Goal: Information Seeking & Learning: Learn about a topic

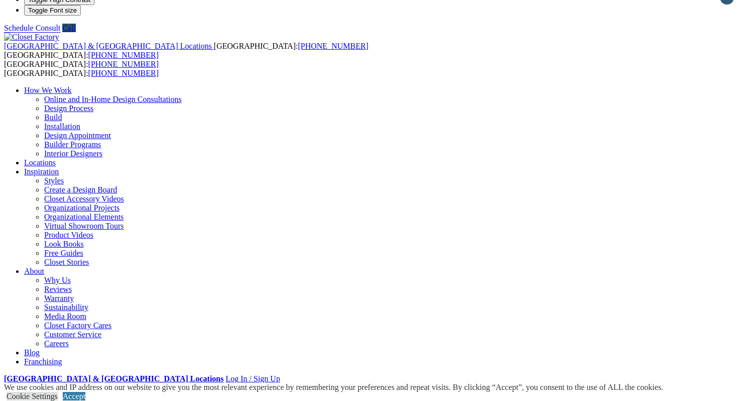
scroll to position [17, 0]
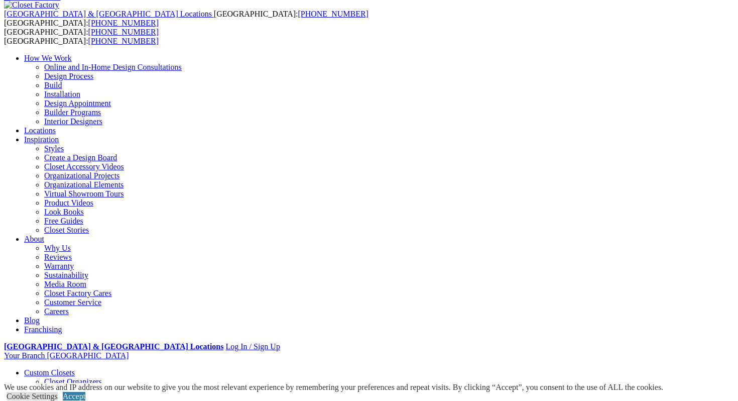
scroll to position [0, 0]
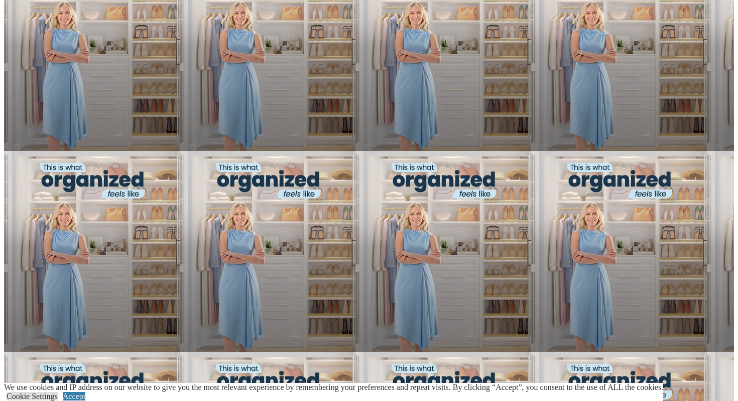
scroll to position [732, 0]
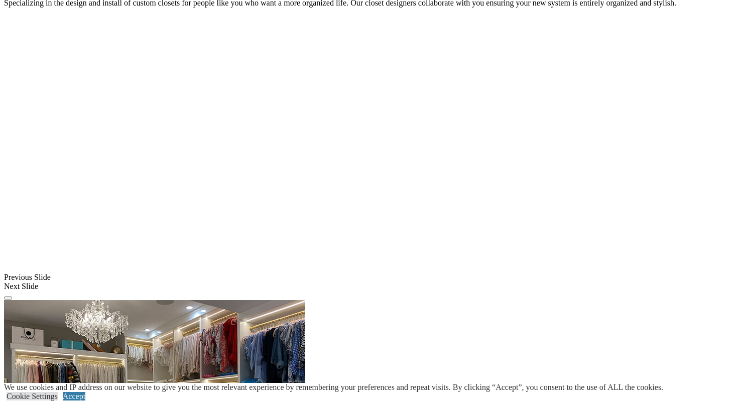
scroll to position [729, 0]
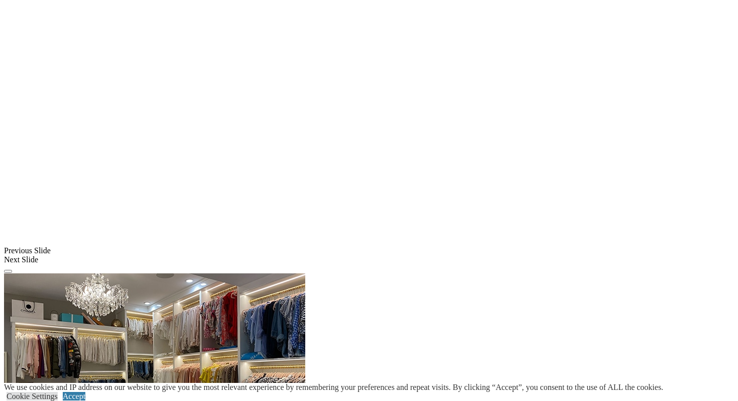
scroll to position [760, 0]
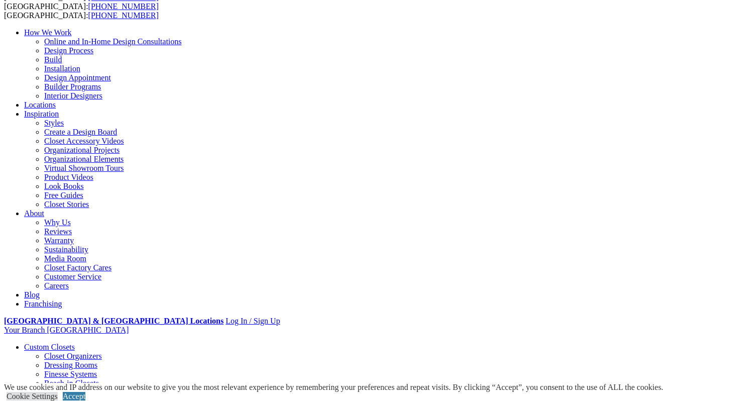
scroll to position [0, 0]
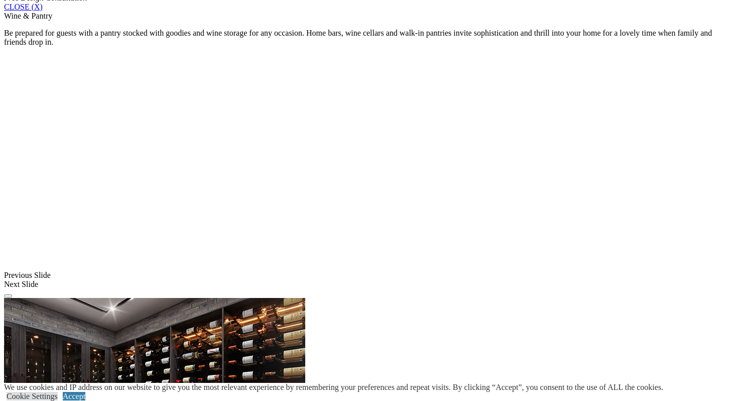
scroll to position [701, 0]
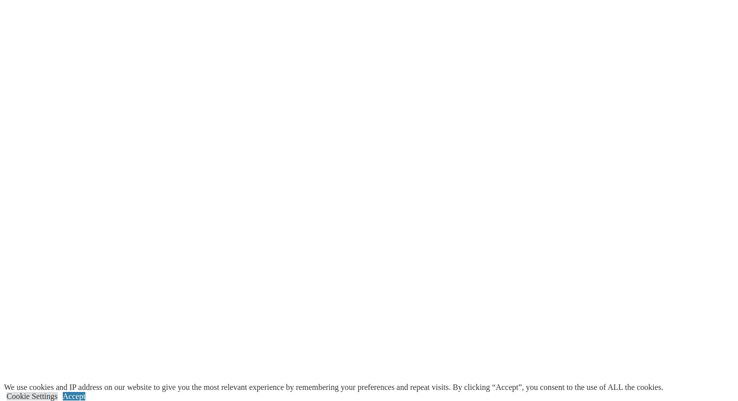
scroll to position [1331, 0]
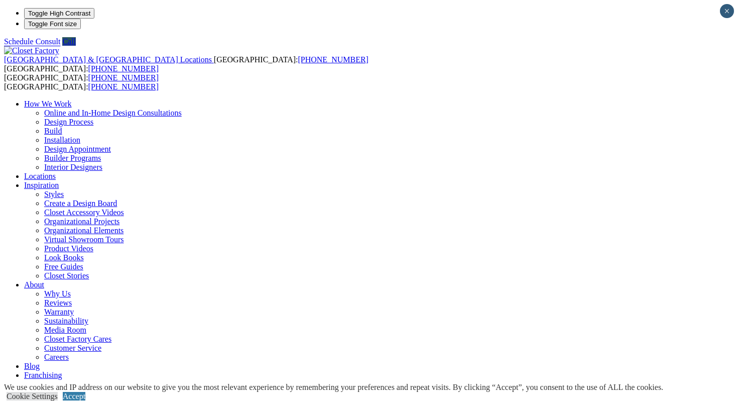
click at [80, 136] on link "Installation" at bounding box center [62, 140] width 36 height 9
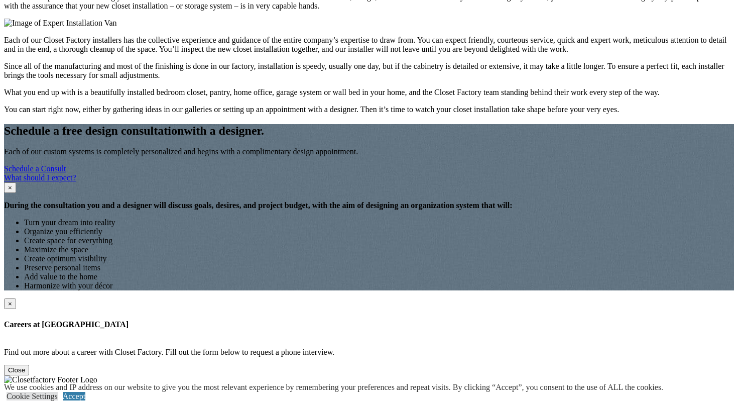
scroll to position [375, 0]
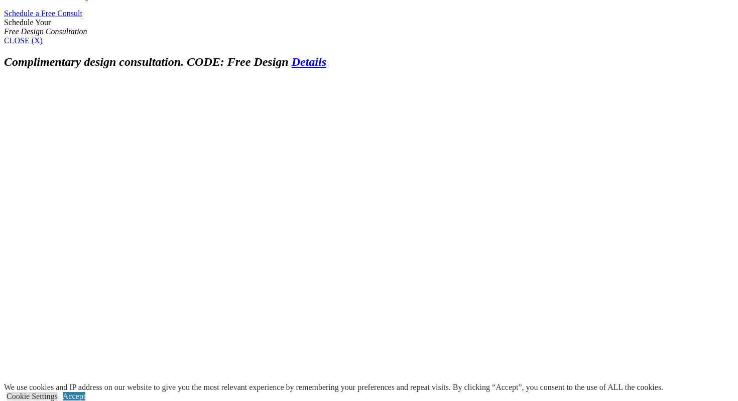
scroll to position [567, 0]
